Goal: Task Accomplishment & Management: Complete application form

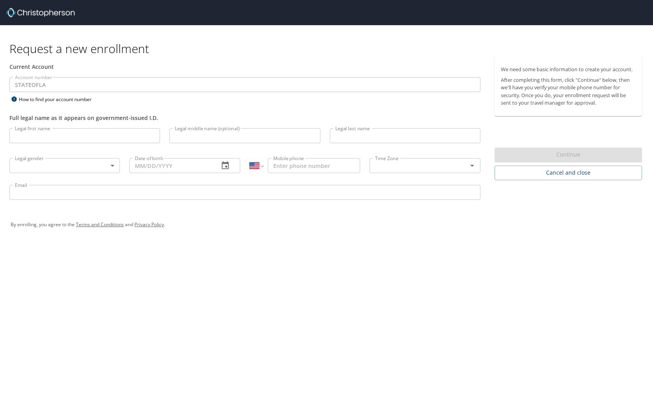
select select "US"
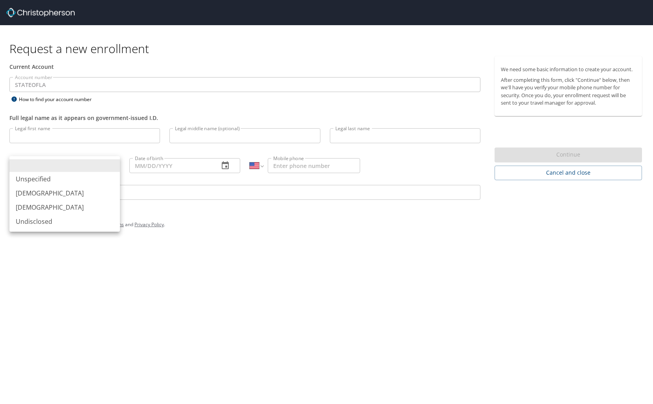
click at [111, 162] on body "Request a new enrollment Current Account Account number STATEOFLA Account numbe…" at bounding box center [326, 202] width 653 height 404
click at [39, 189] on li "[DEMOGRAPHIC_DATA]" at bounding box center [64, 193] width 110 height 14
type input "[DEMOGRAPHIC_DATA]"
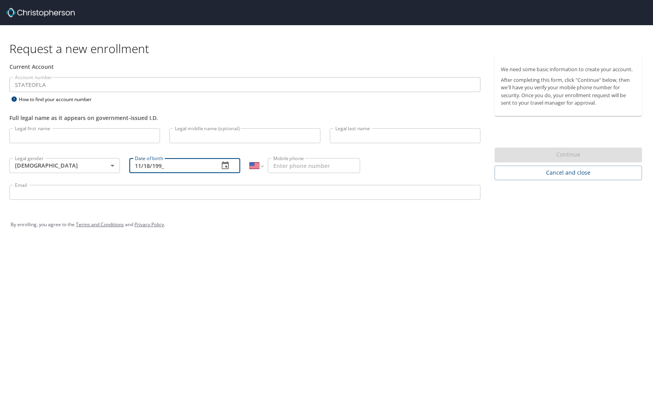
type input "[DATE]"
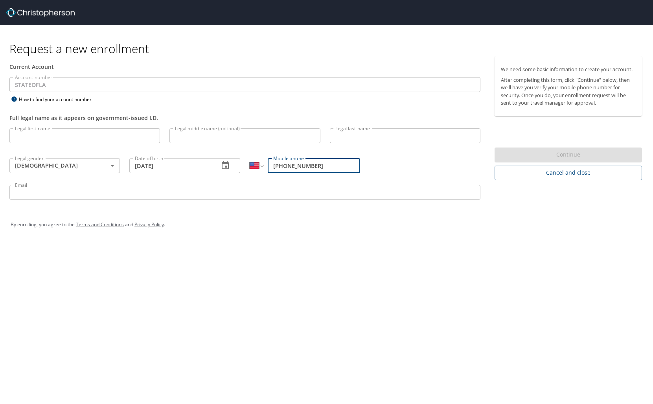
type input "[PHONE_NUMBER]"
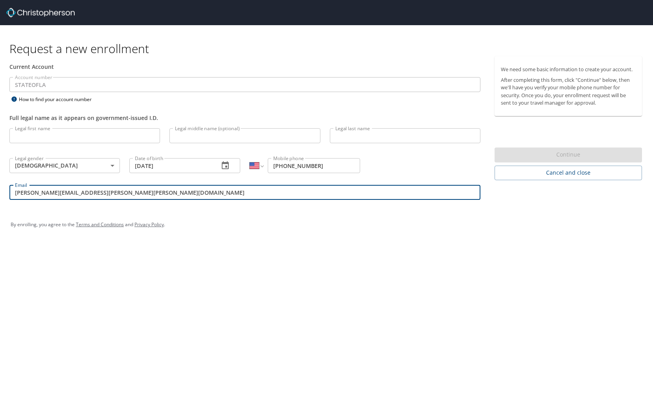
type input "[PERSON_NAME][EMAIL_ADDRESS][PERSON_NAME][PERSON_NAME][DOMAIN_NAME]"
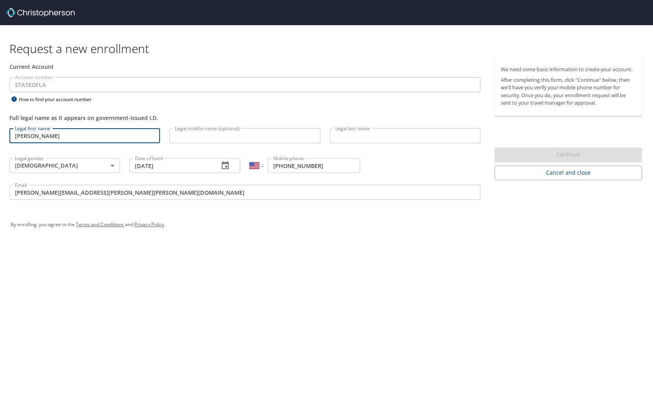
type input "[PERSON_NAME]"
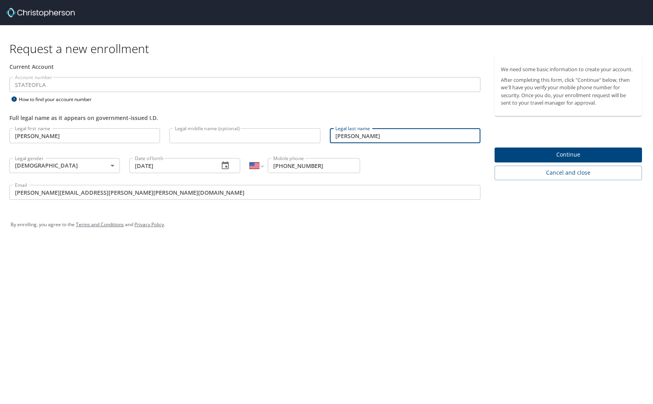
type input "[PERSON_NAME]"
click at [565, 154] on span "Continue" at bounding box center [568, 155] width 135 height 10
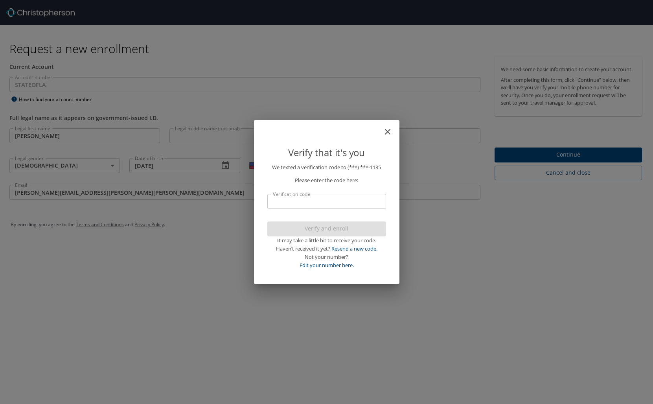
click at [344, 202] on input "Verification code" at bounding box center [326, 201] width 119 height 15
type input "692995"
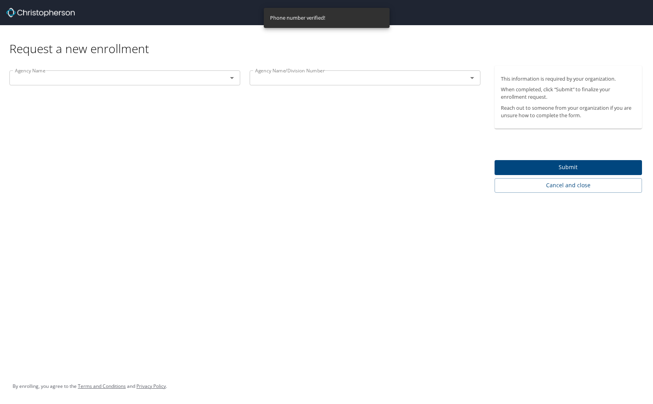
click at [308, 227] on div "Request a new enrollment Agency Name Agency Name Agency Name/Division Number Ag…" at bounding box center [326, 202] width 653 height 404
click at [233, 77] on icon "Open" at bounding box center [232, 78] width 4 height 2
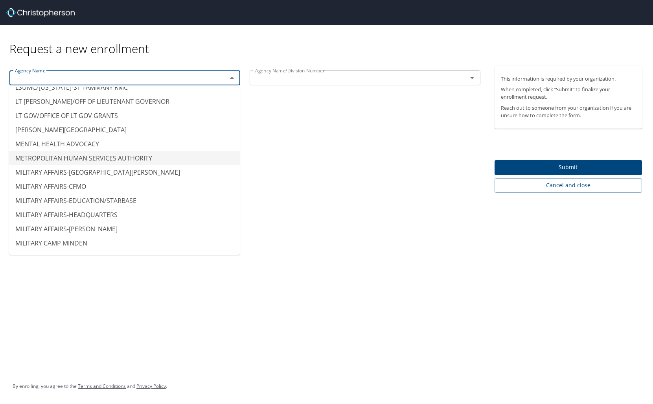
scroll to position [4356, 0]
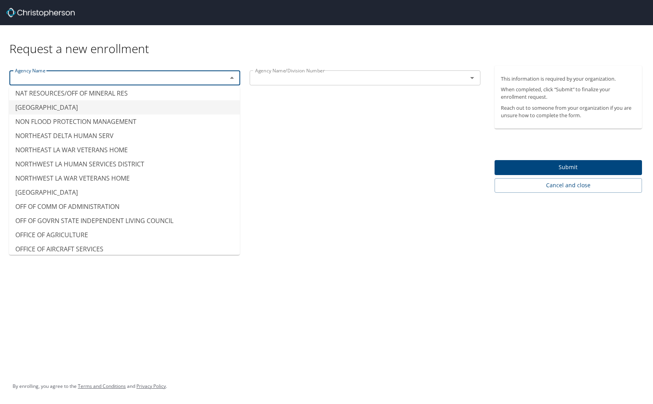
click at [86, 101] on li "[GEOGRAPHIC_DATA]" at bounding box center [124, 107] width 231 height 14
type input "[GEOGRAPHIC_DATA]"
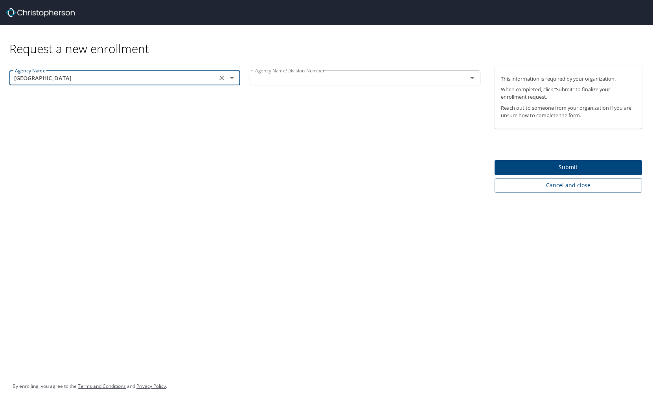
click at [319, 79] on input "text" at bounding box center [353, 78] width 203 height 10
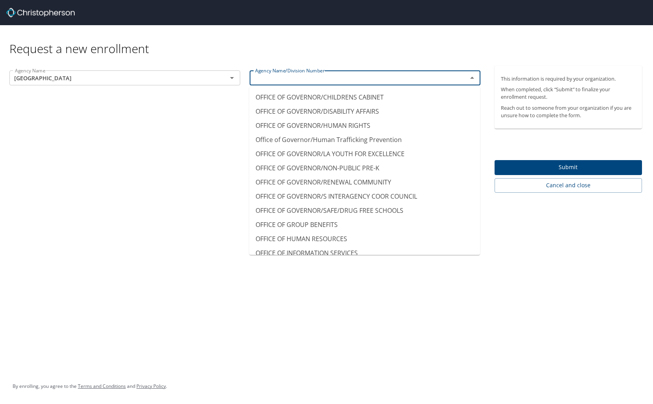
scroll to position [4767, 0]
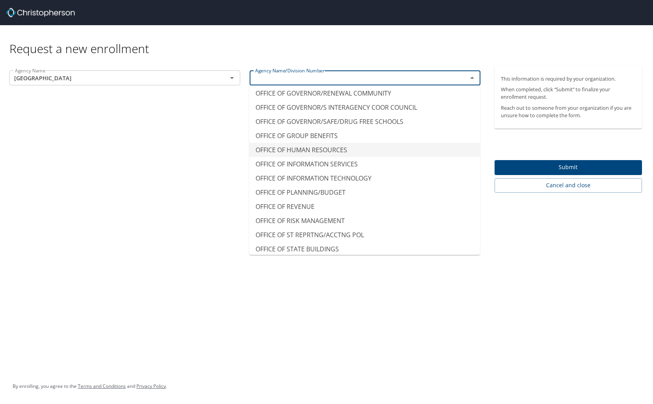
click at [122, 159] on div "Agency Name NICHOLLS STATE UNIVERSITY Agency Name Agency Name/Division Number O…" at bounding box center [245, 129] width 490 height 127
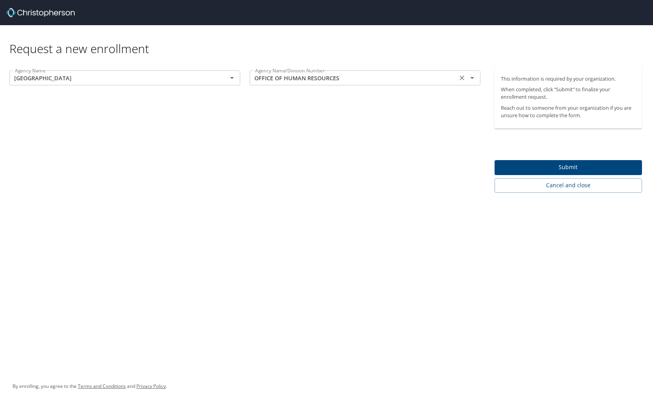
click at [413, 78] on input "OFFICE OF HUMAN RESOURCES" at bounding box center [353, 78] width 203 height 10
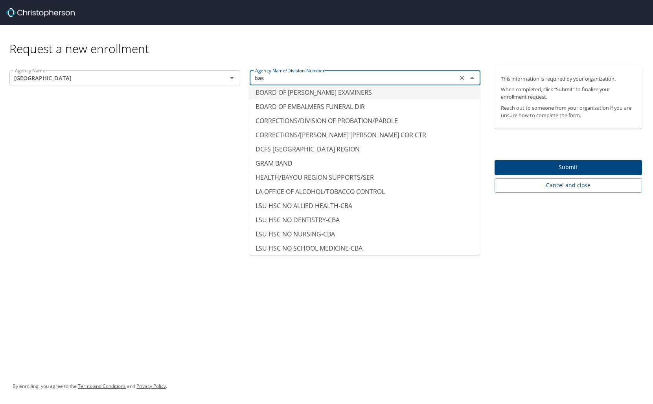
scroll to position [0, 0]
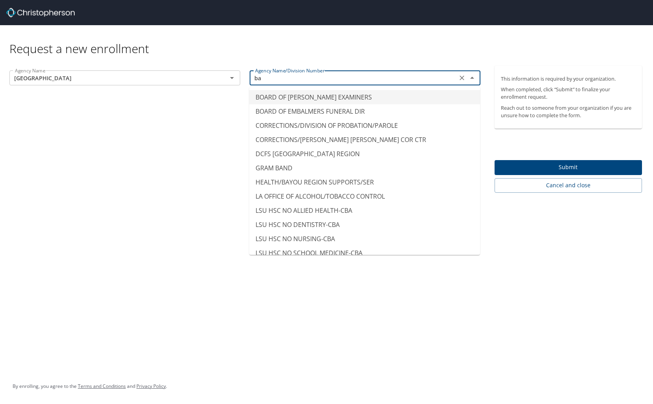
type input "b"
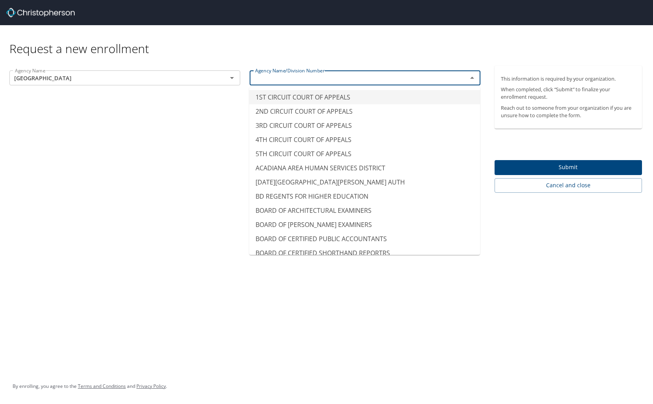
type input "1ST CIRCUIT COURT OF APPEALS"
click at [549, 144] on div "This information is required by your organization. When completed, click “Submi…" at bounding box center [571, 129] width 154 height 127
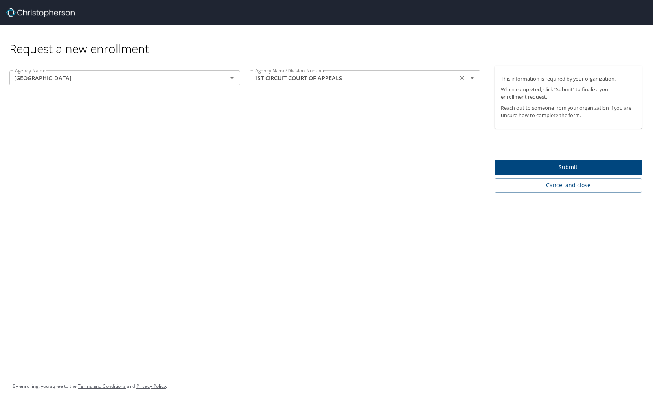
click at [460, 75] on icon "Clear" at bounding box center [462, 78] width 8 height 8
click at [536, 166] on span "Submit" at bounding box center [568, 167] width 135 height 10
